Goal: Find specific page/section: Find specific page/section

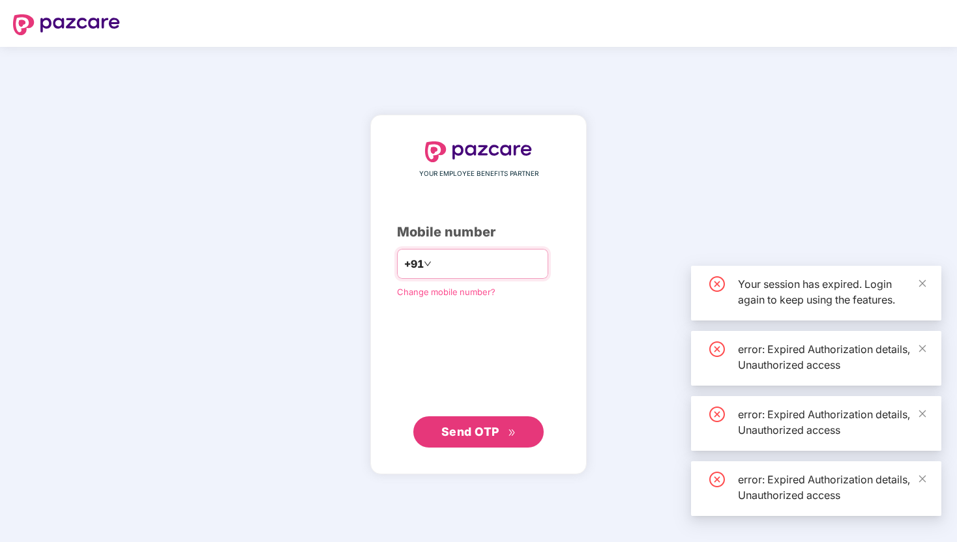
type input "*"
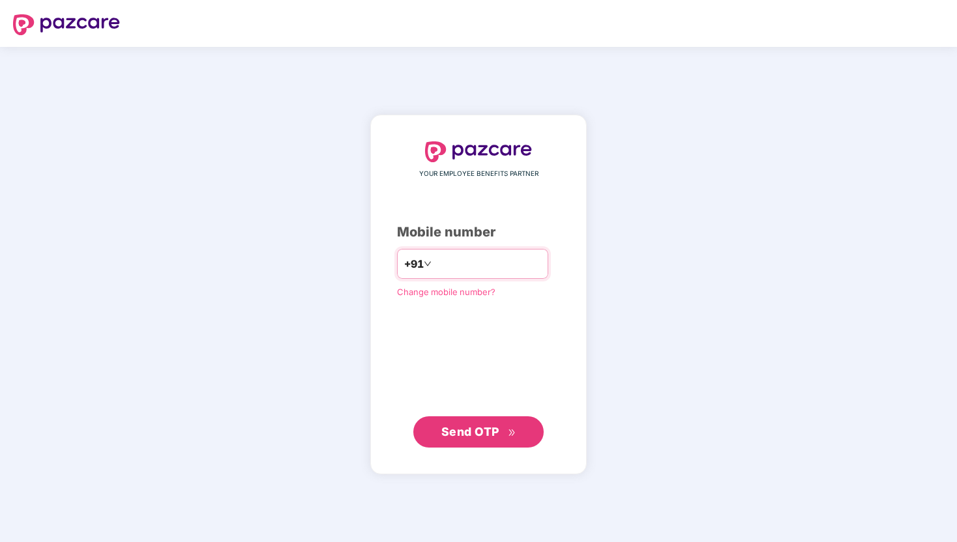
type input "*"
type input "**********"
click at [467, 418] on button "Send OTP" at bounding box center [478, 432] width 130 height 31
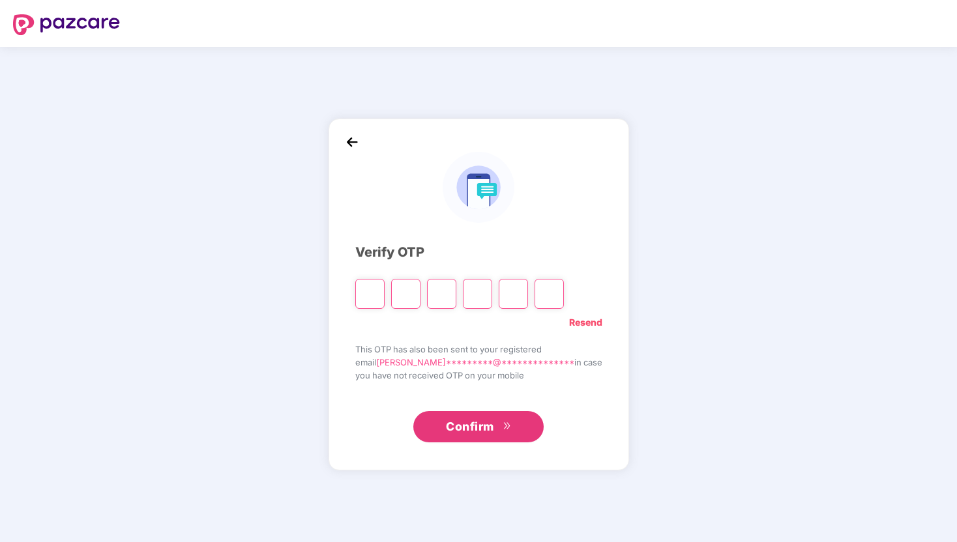
type input "*"
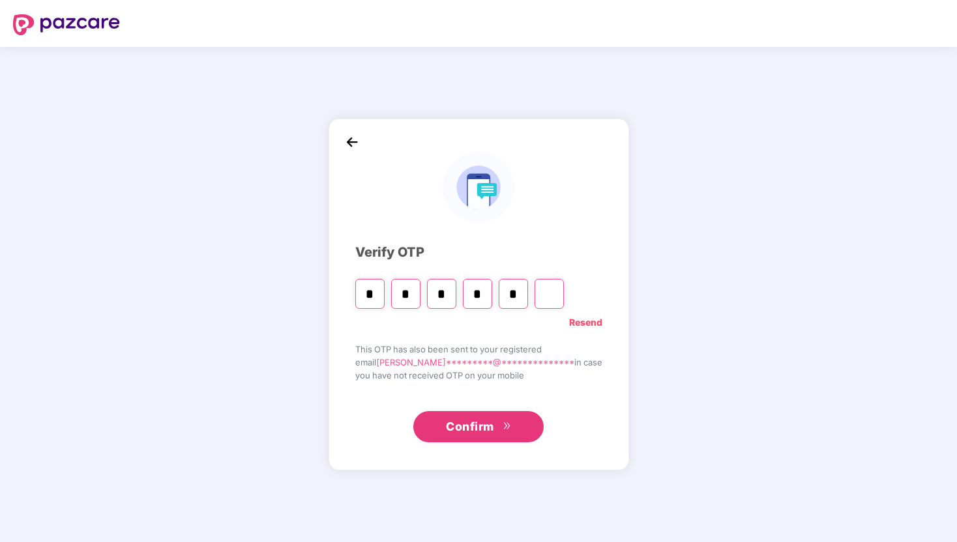
type input "*"
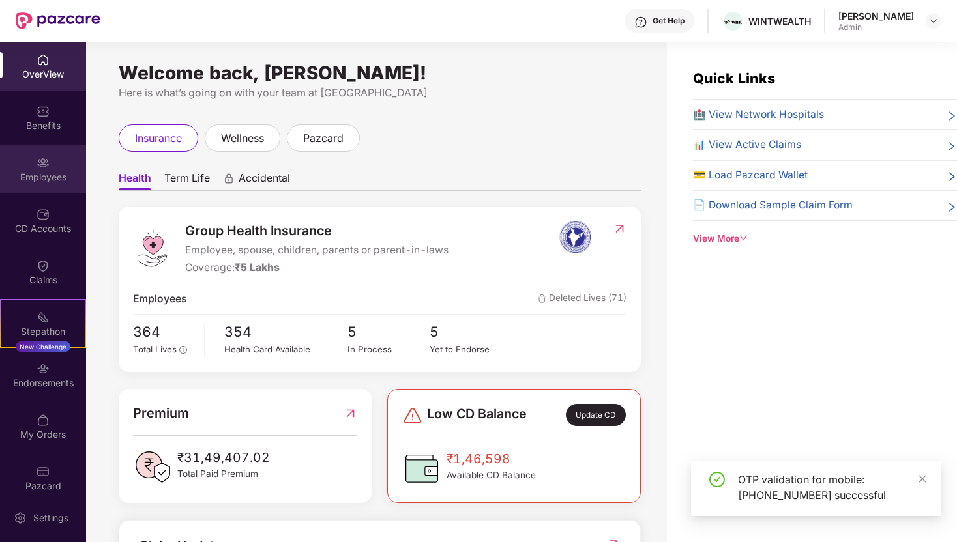
click at [33, 147] on div "Employees" at bounding box center [43, 169] width 86 height 49
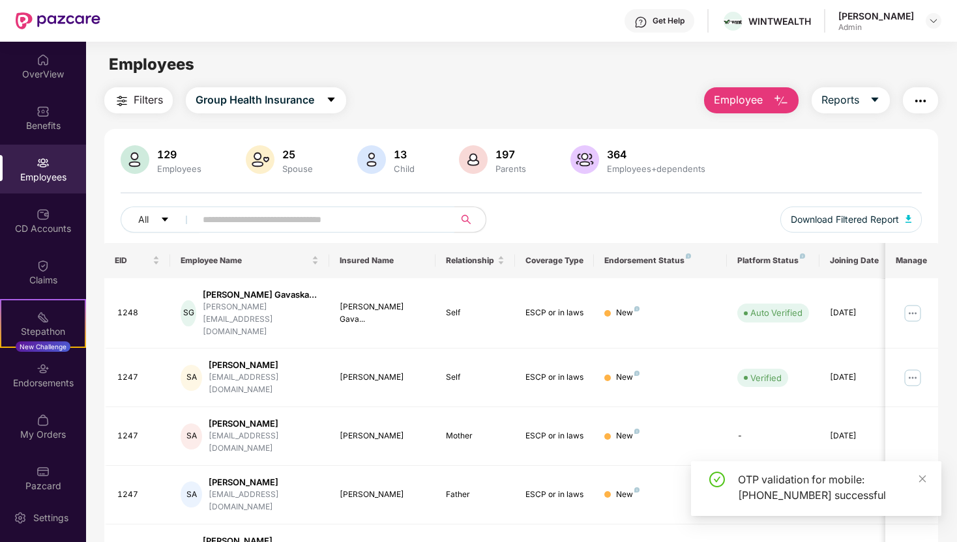
click at [257, 228] on input "text" at bounding box center [320, 220] width 234 height 20
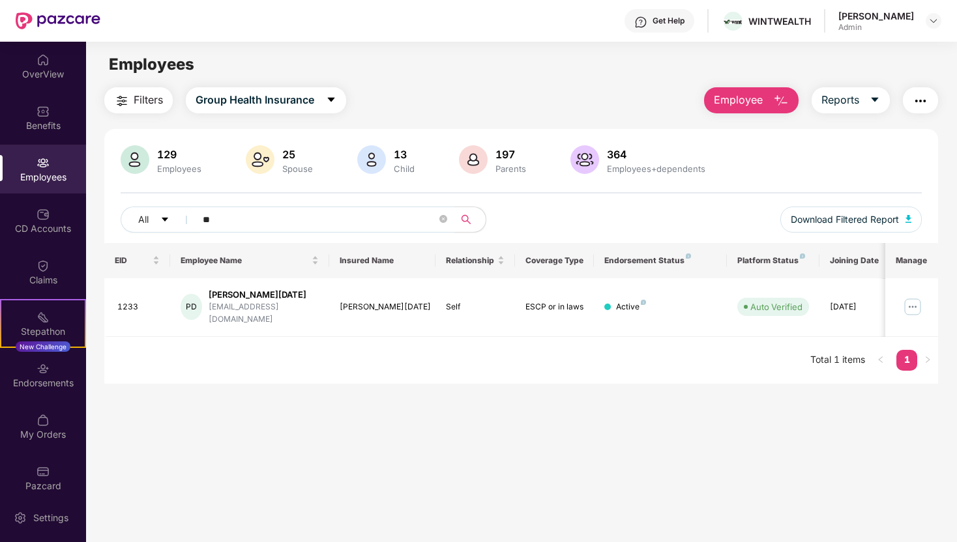
type input "*"
